Goal: Transaction & Acquisition: Purchase product/service

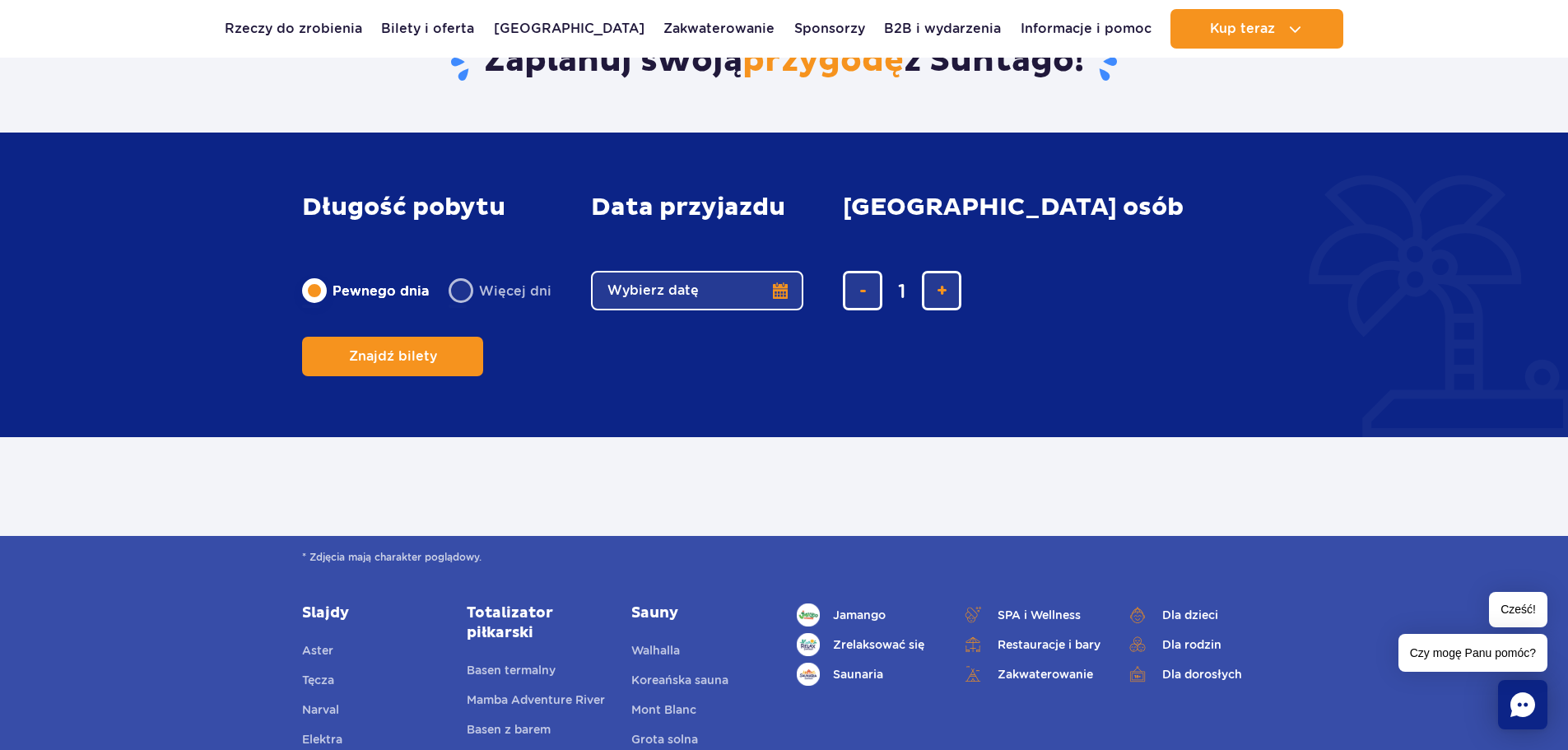
scroll to position [683, 0]
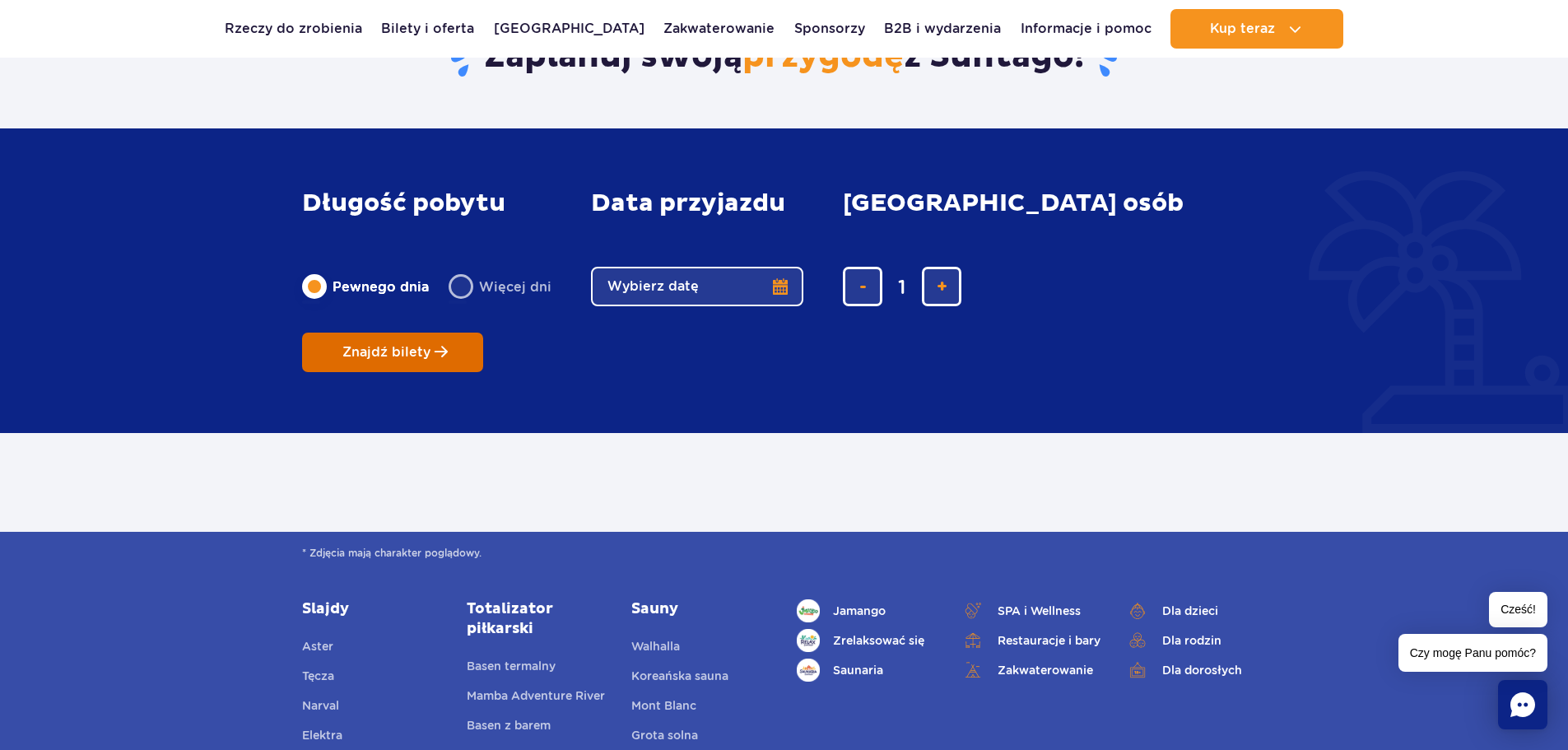
click at [483, 333] on button "Znajdź bilety" at bounding box center [392, 352] width 181 height 39
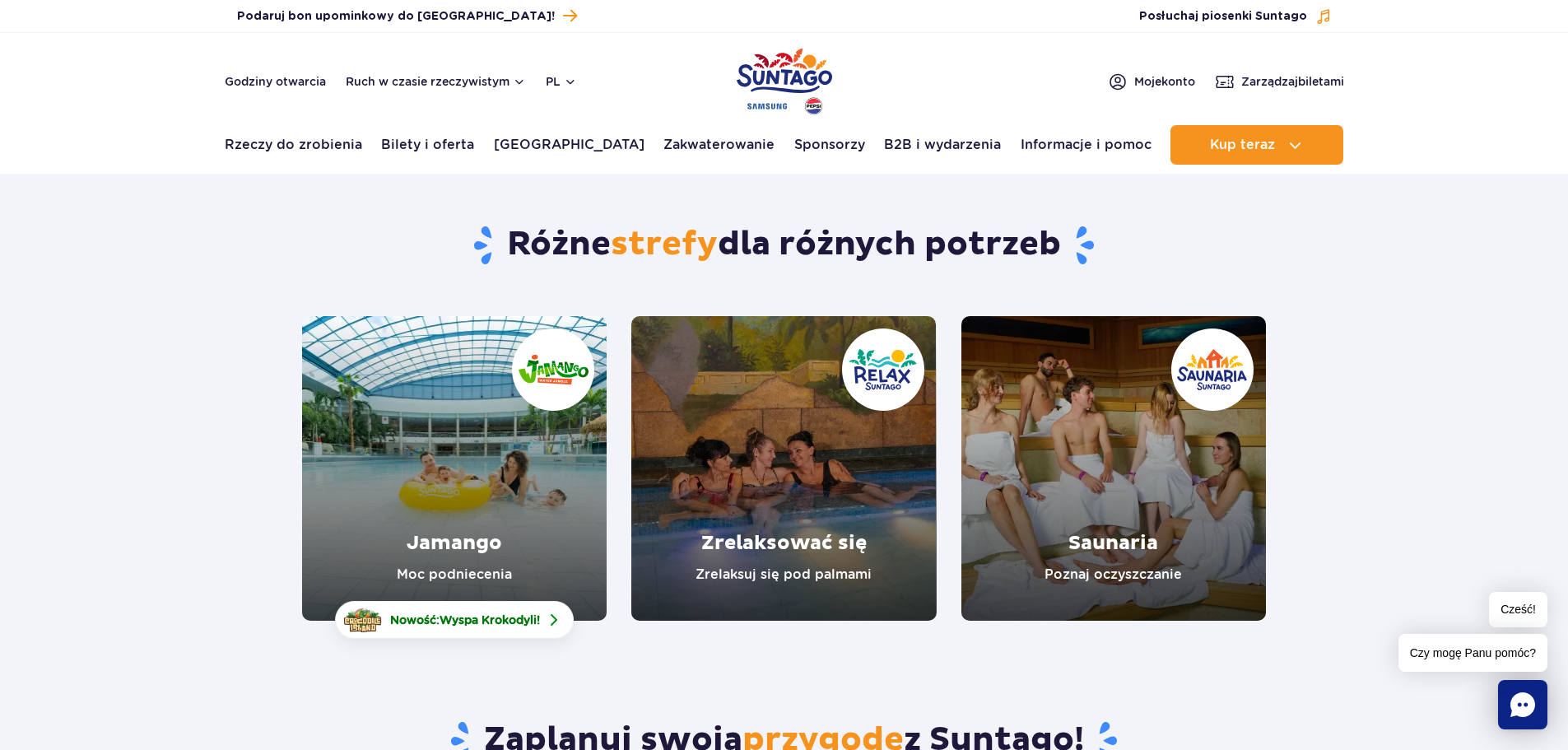
click at [483, 535] on link "Jamango" at bounding box center [454, 468] width 304 height 304
click at [927, 457] on link "Zrelaksować się" at bounding box center [784, 468] width 304 height 304
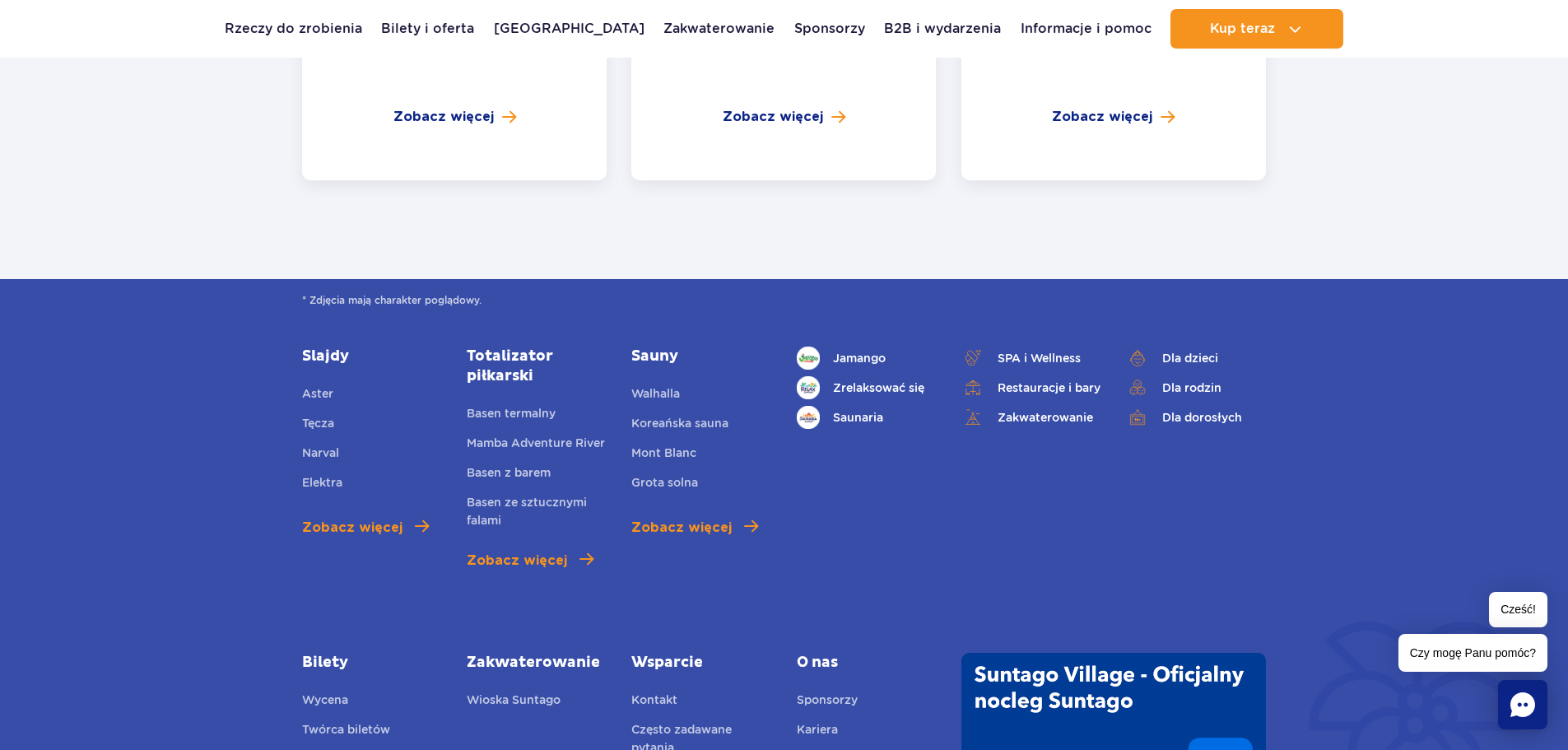
scroll to position [3950, 0]
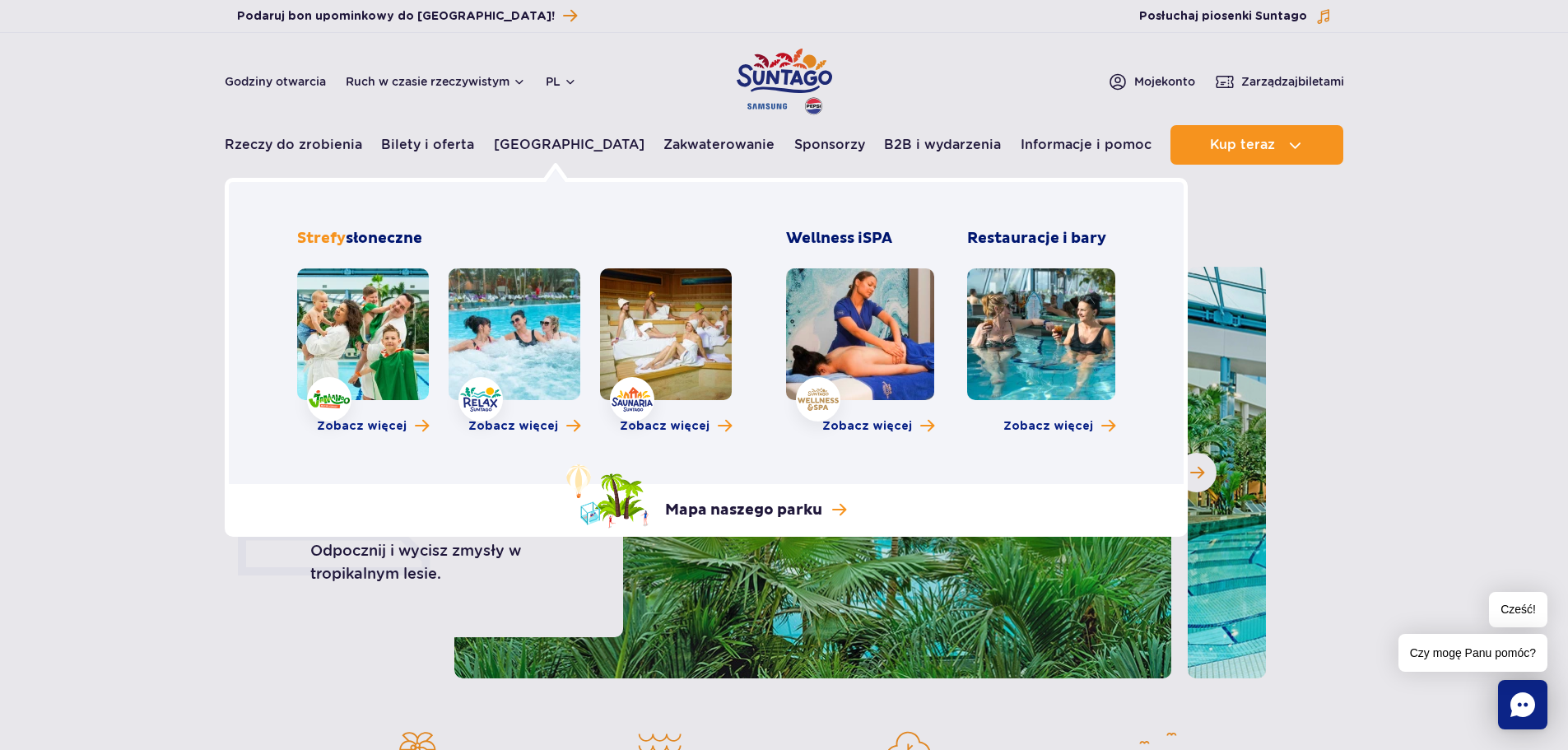
click at [1002, 327] on link at bounding box center [1040, 334] width 148 height 131
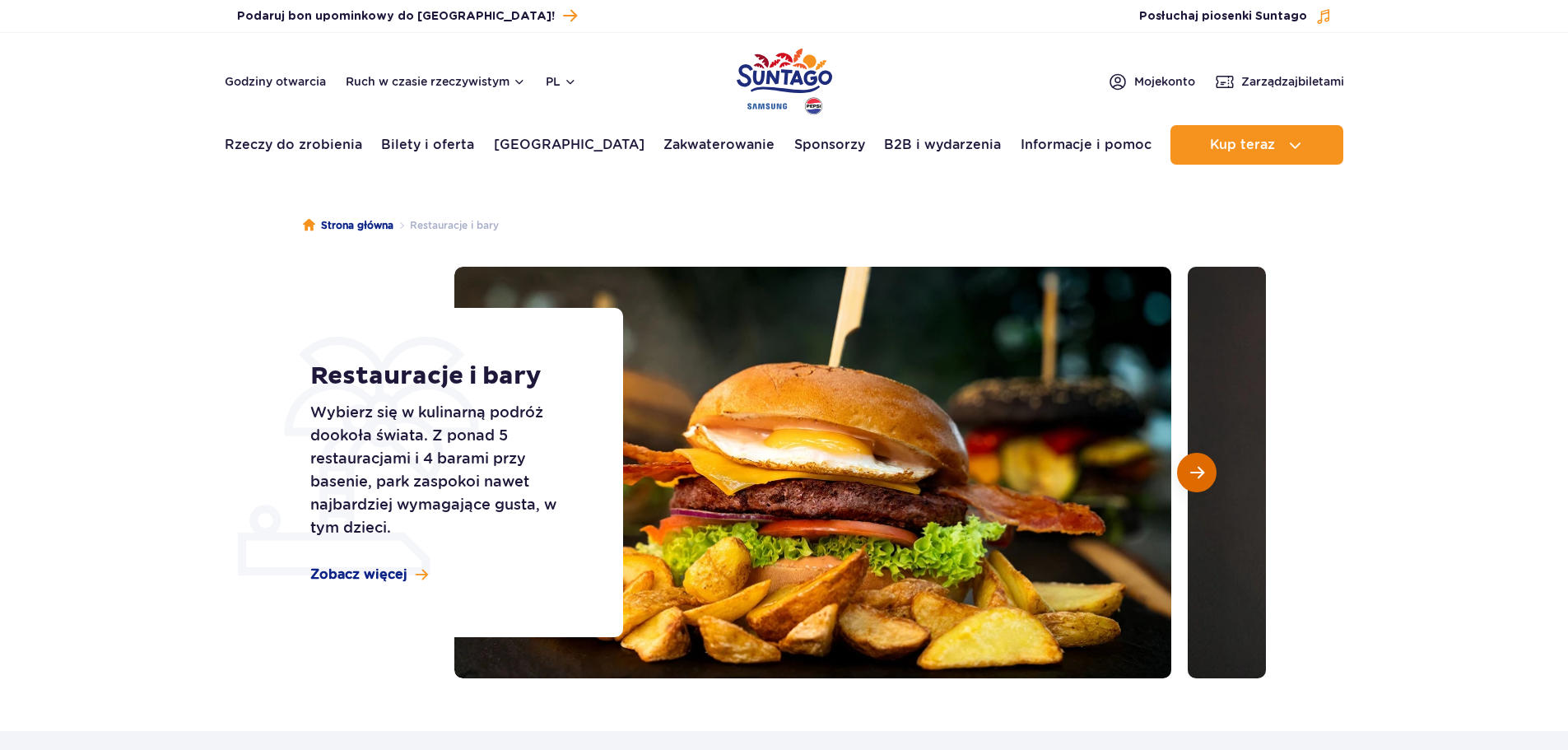
click at [1203, 476] on span "Następny slajd" at bounding box center [1197, 472] width 14 height 15
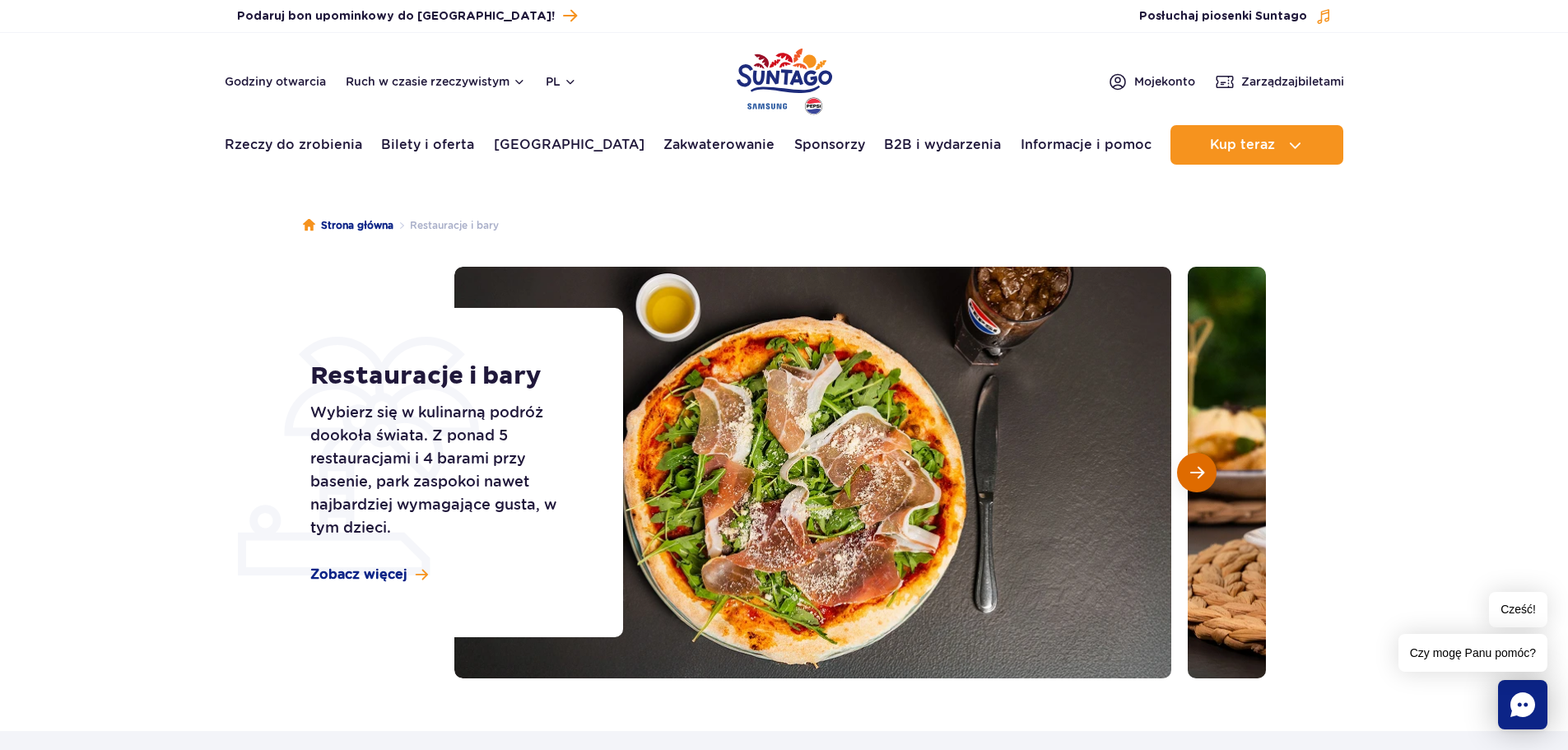
click at [1203, 476] on span "Następny slajd" at bounding box center [1197, 472] width 14 height 15
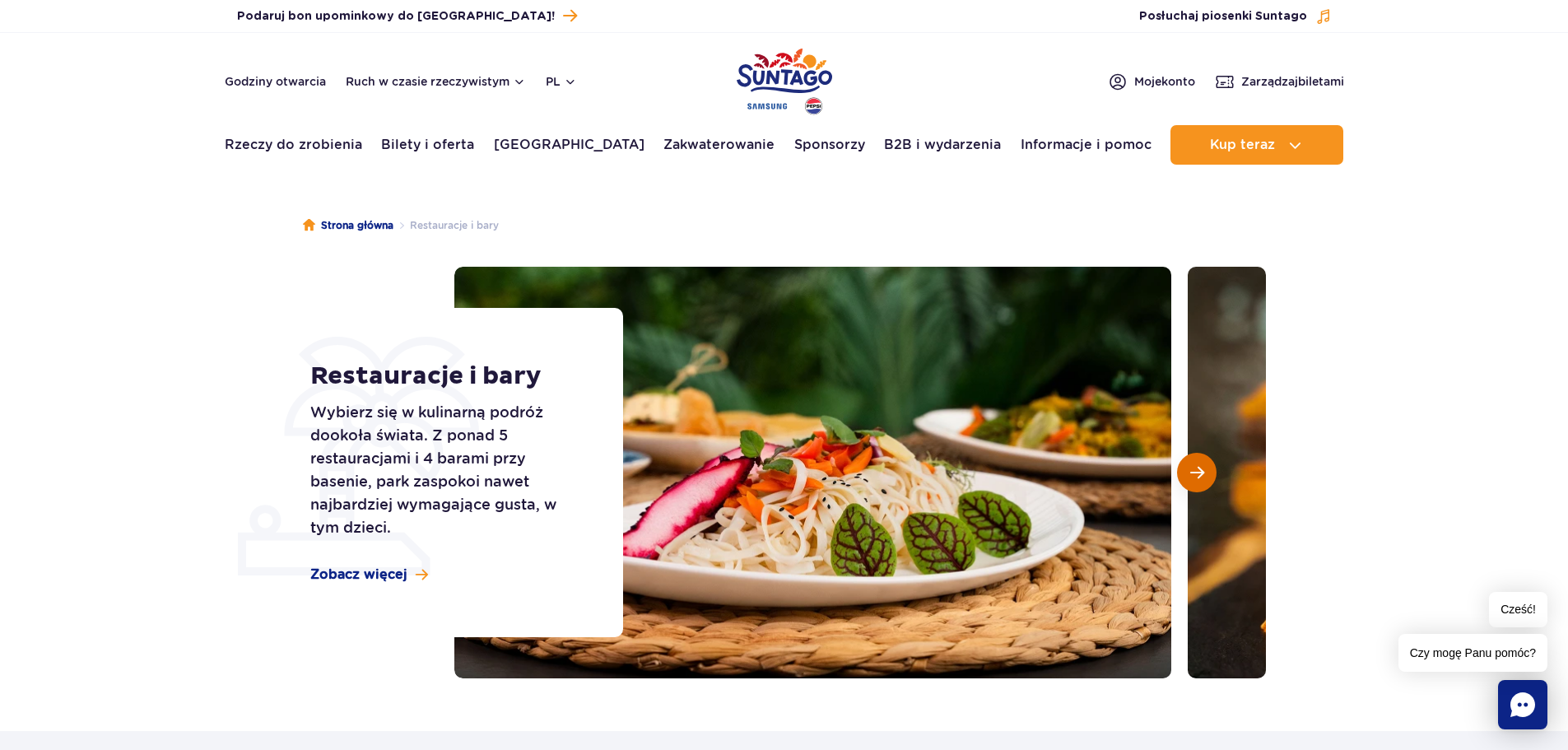
click at [1203, 476] on span "Następny slajd" at bounding box center [1197, 472] width 14 height 15
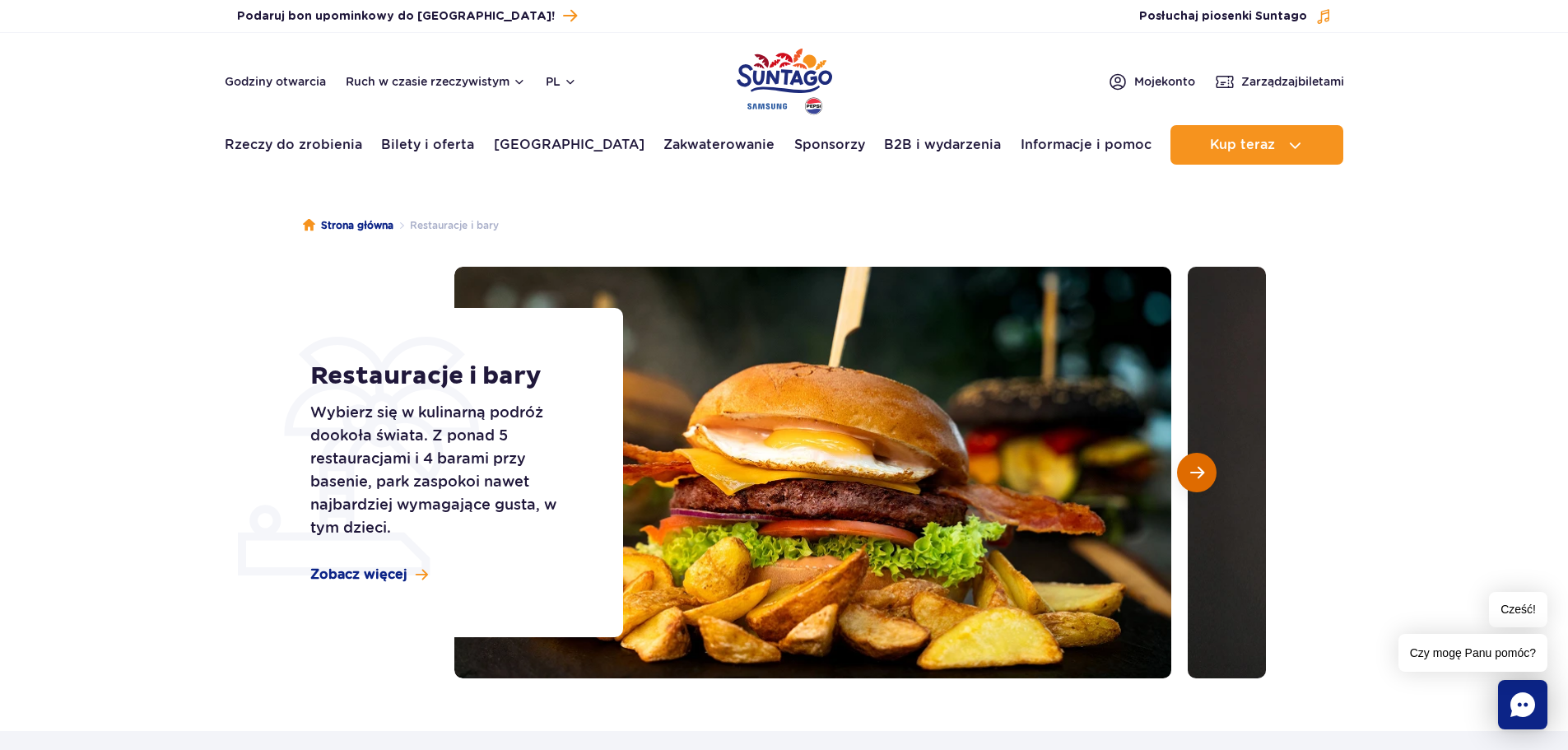
click at [1203, 476] on span "Następny slajd" at bounding box center [1197, 472] width 14 height 15
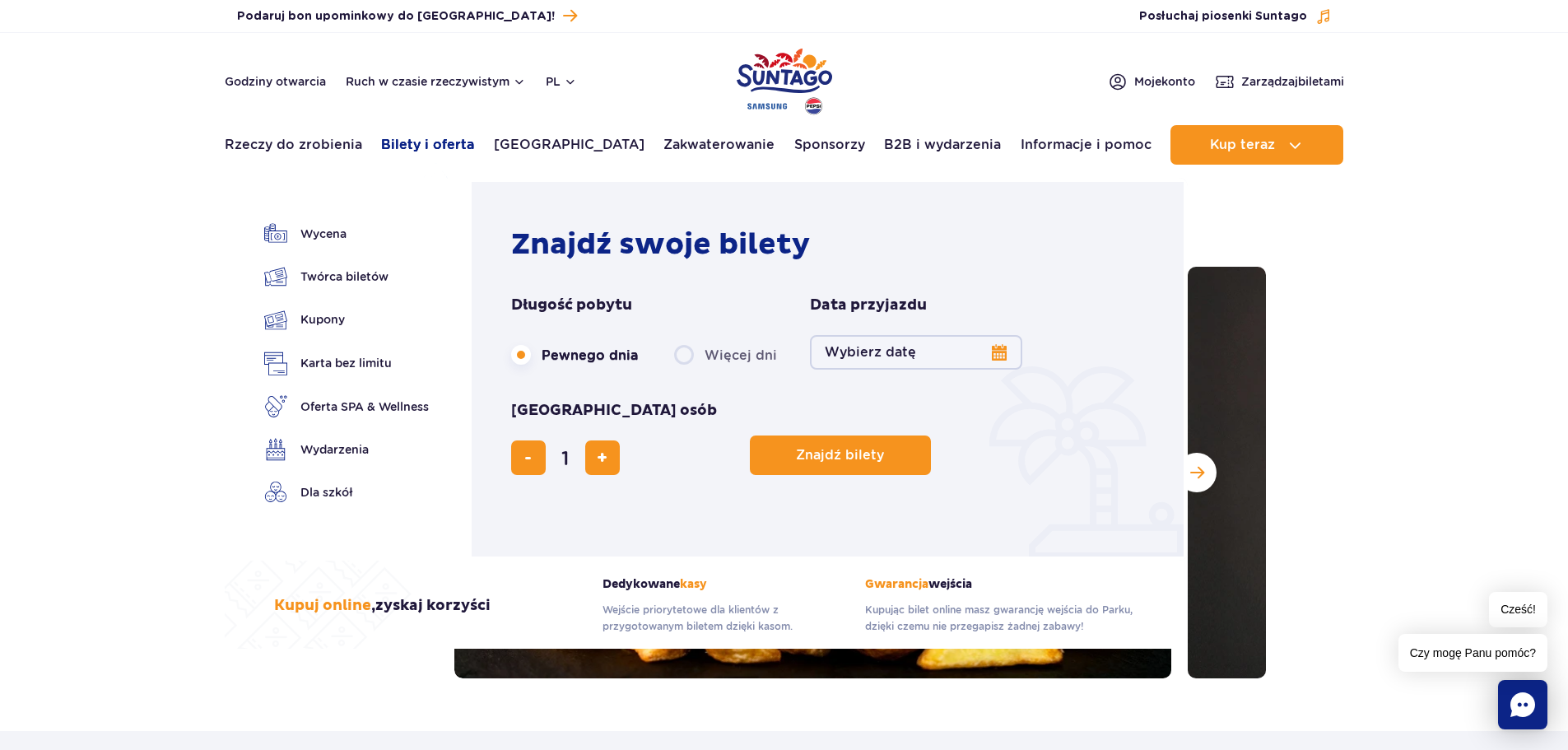
click at [448, 146] on font "Bilety i oferta" at bounding box center [427, 144] width 93 height 16
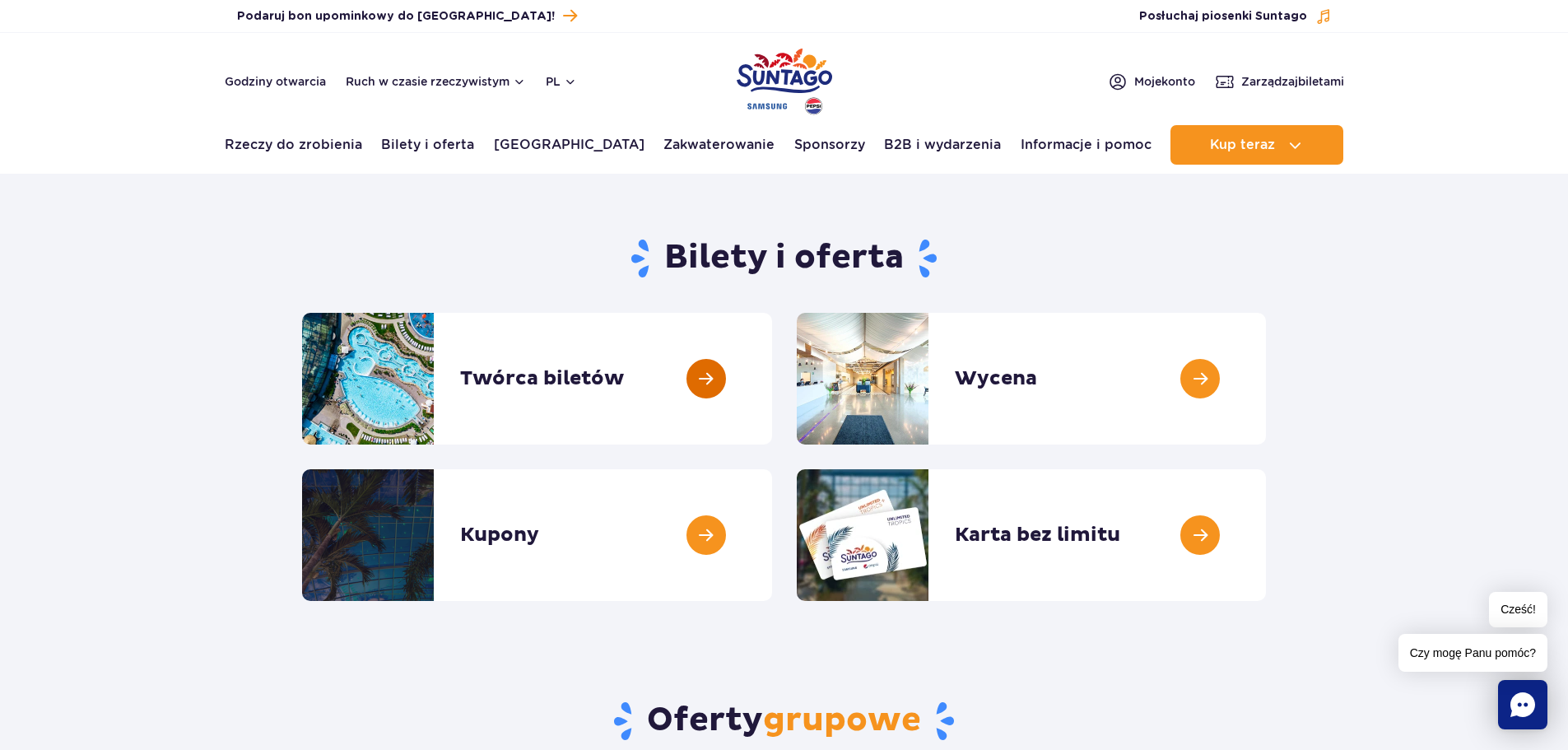
click at [772, 385] on link at bounding box center [772, 378] width 0 height 131
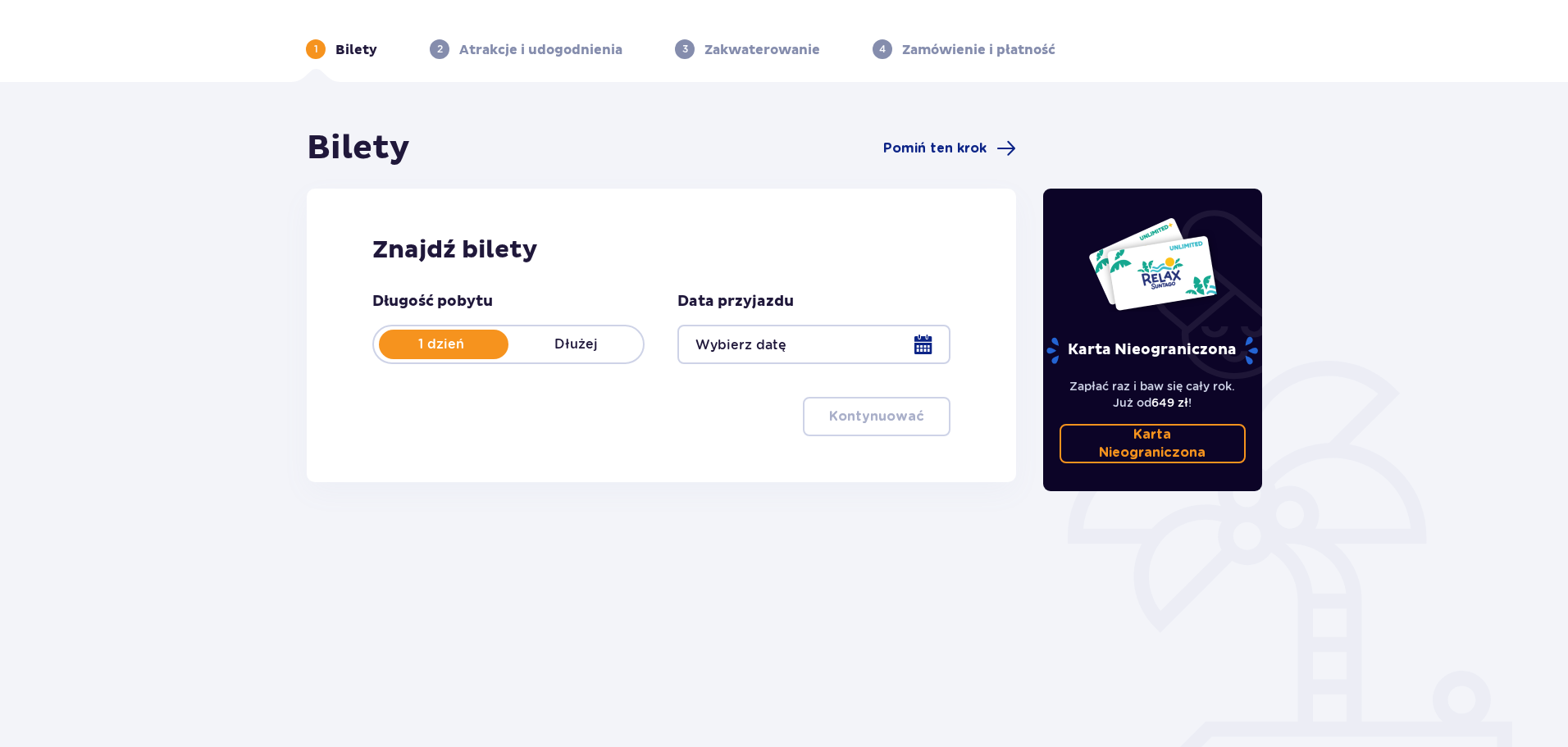
scroll to position [88, 0]
